Goal: Check status: Check status

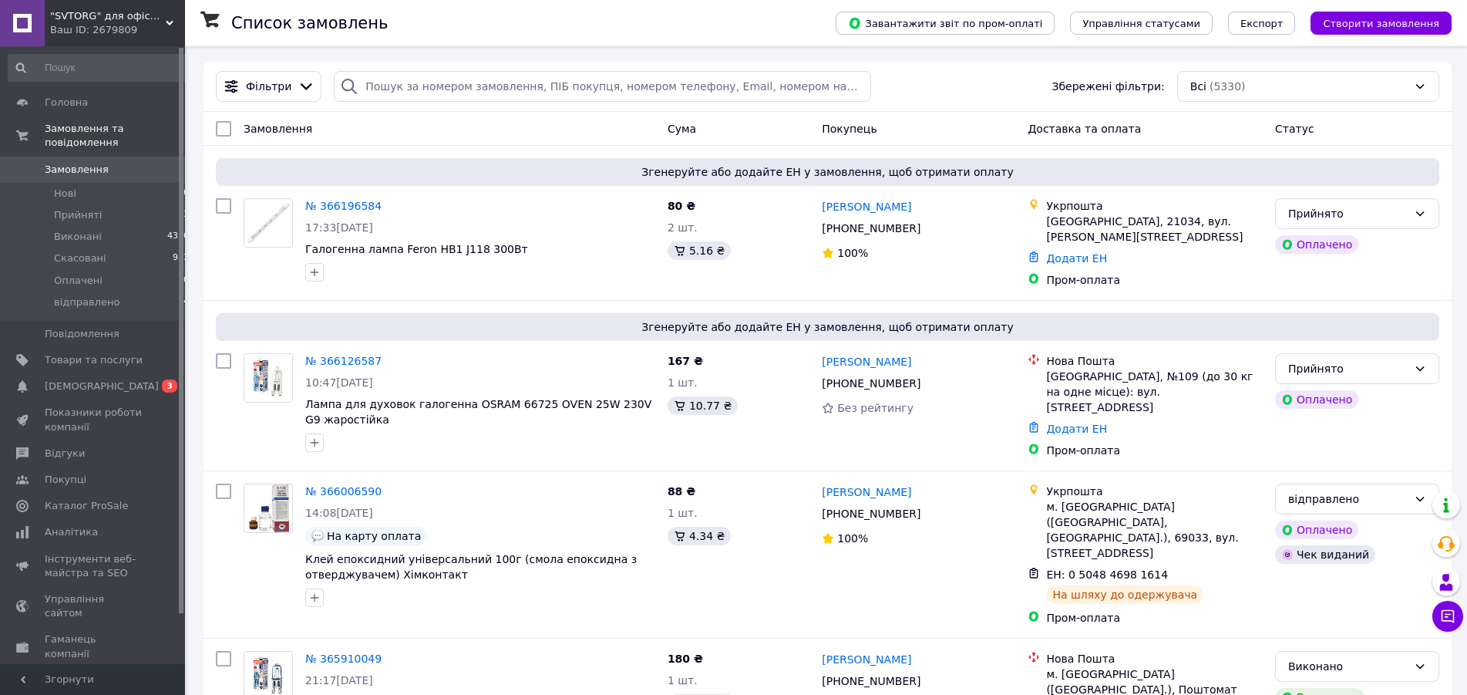
click at [487, 76] on input "search" at bounding box center [602, 86] width 537 height 31
paste input "5628364"
type input "5628364"
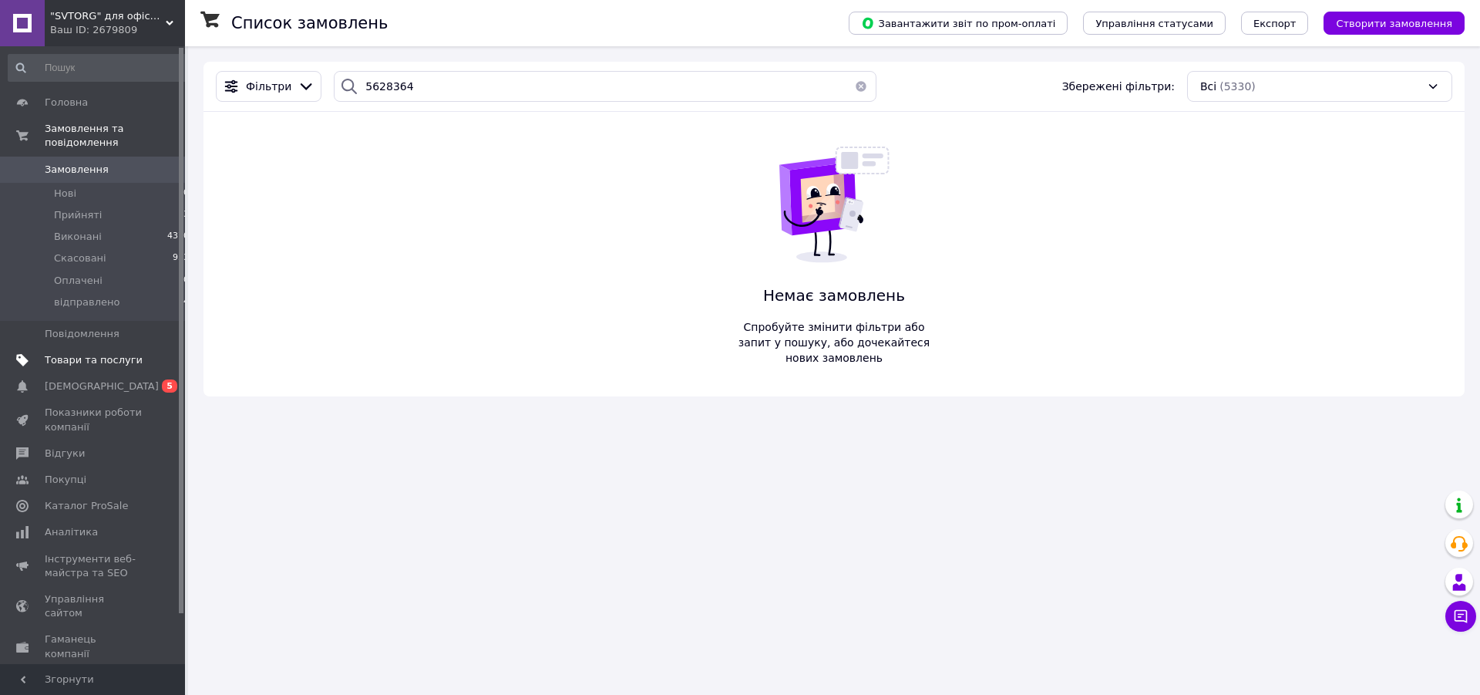
click at [69, 353] on span "Товари та послуги" at bounding box center [94, 360] width 98 height 14
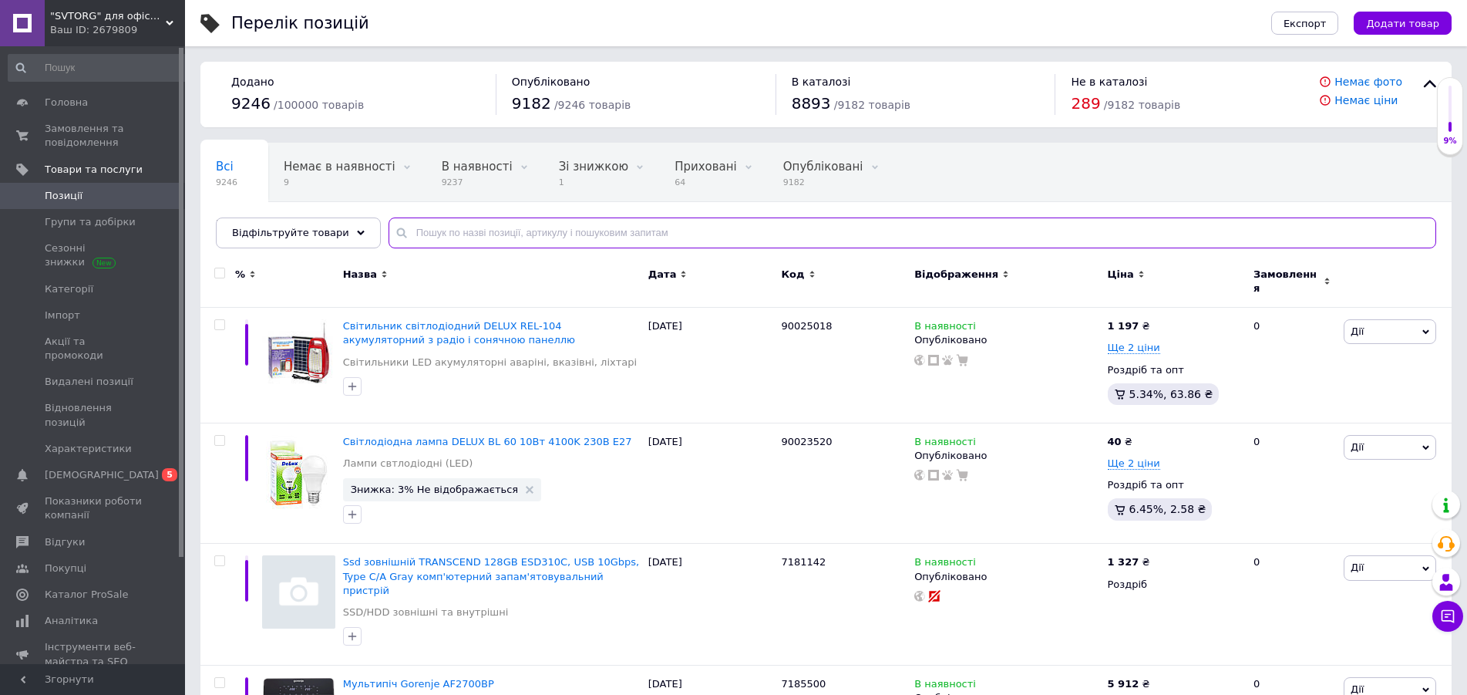
click at [443, 234] on input "text" at bounding box center [913, 232] width 1048 height 31
paste input "5628364"
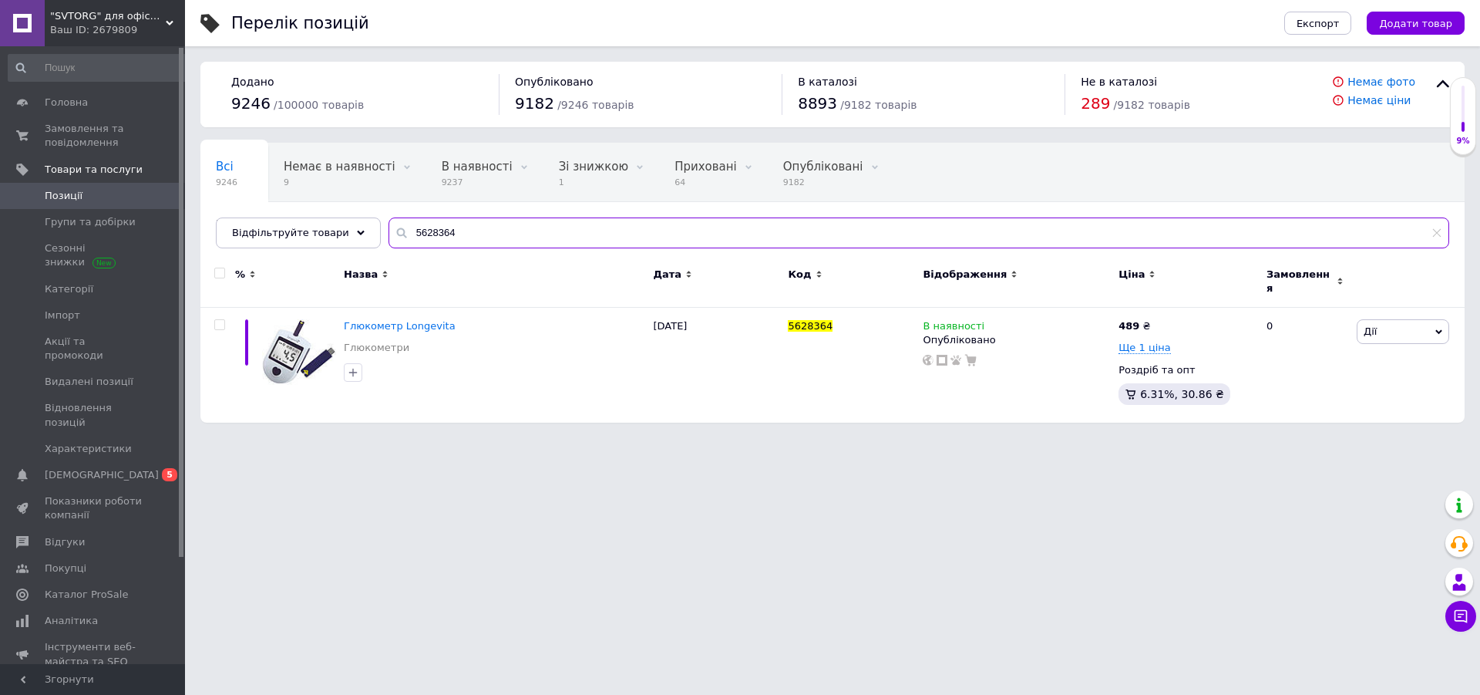
type input "5628364"
